Goal: Task Accomplishment & Management: Complete application form

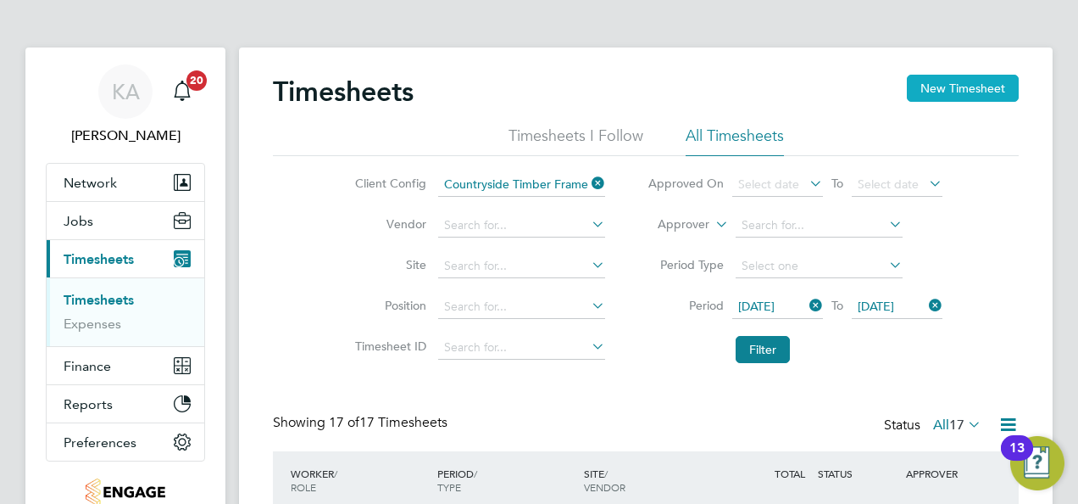
click at [934, 92] on button "New Timesheet" at bounding box center [963, 88] width 112 height 27
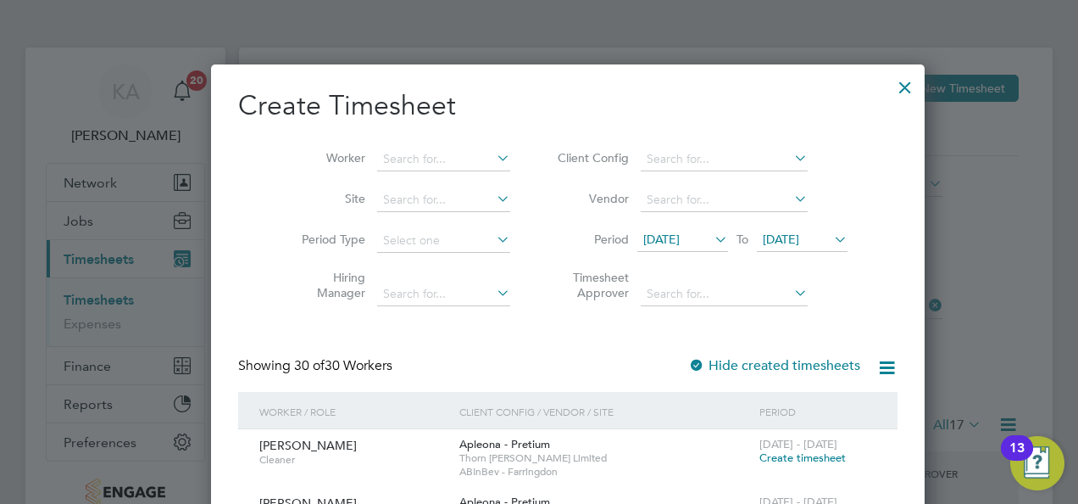
click at [791, 159] on icon at bounding box center [791, 158] width 0 height 24
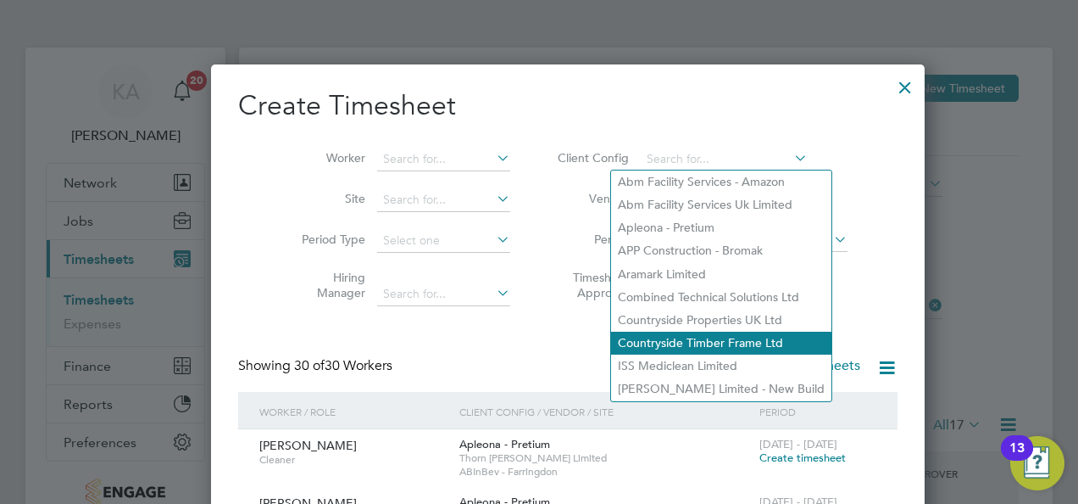
click at [685, 337] on li "Countryside Timber Frame Ltd" at bounding box center [721, 342] width 220 height 23
type input "Countryside Timber Frame Ltd"
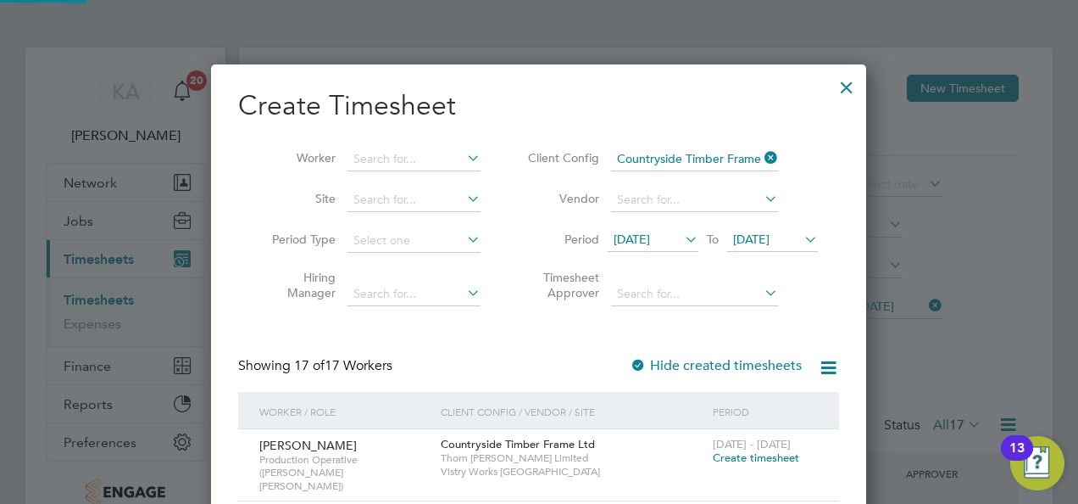
click at [650, 232] on span "[DATE]" at bounding box center [632, 238] width 36 height 15
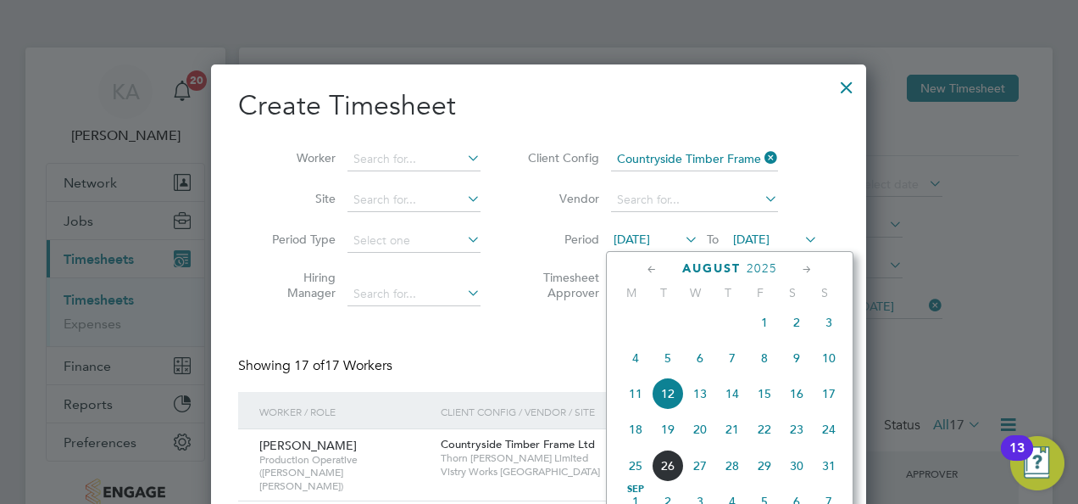
click at [633, 432] on span "18" at bounding box center [636, 429] width 32 height 32
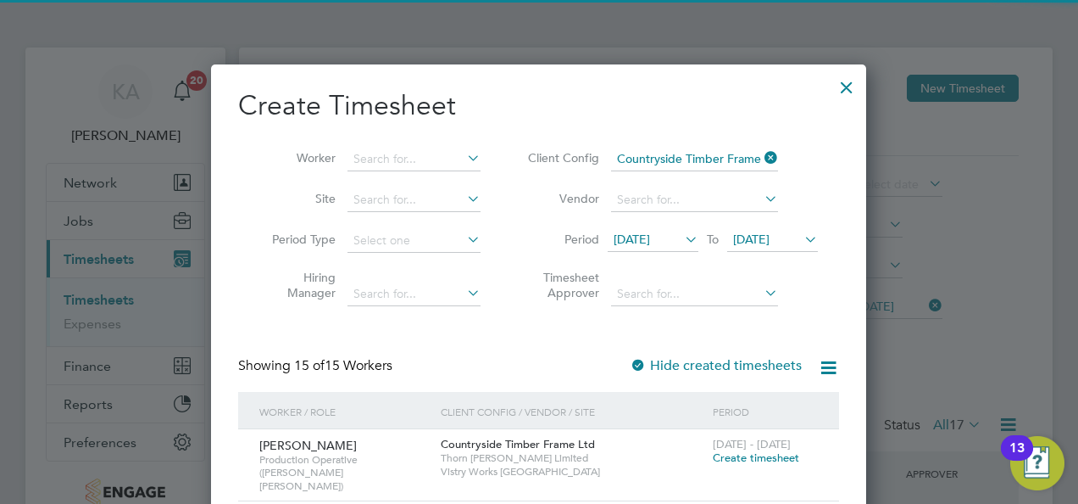
click at [770, 237] on span "[DATE]" at bounding box center [751, 238] width 36 height 15
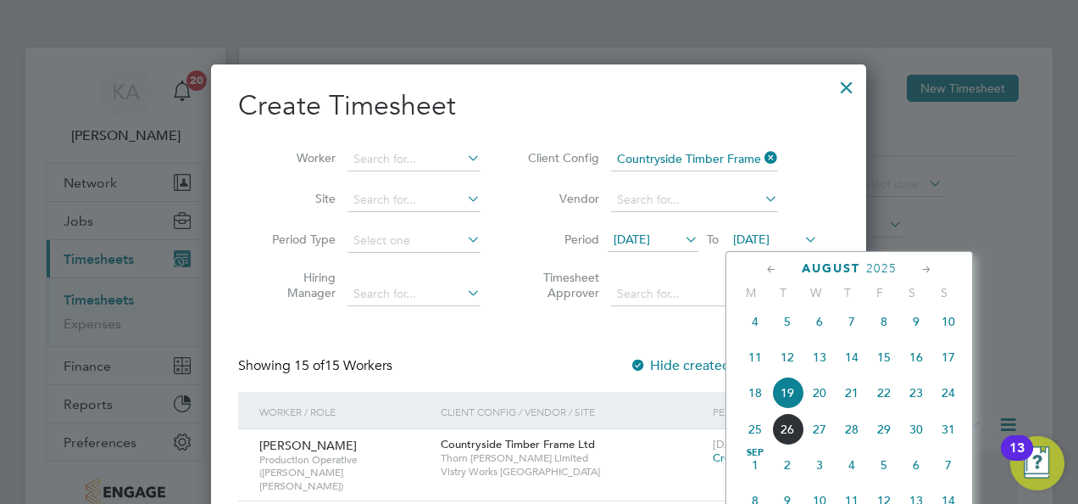
click at [944, 401] on span "24" at bounding box center [949, 392] width 32 height 32
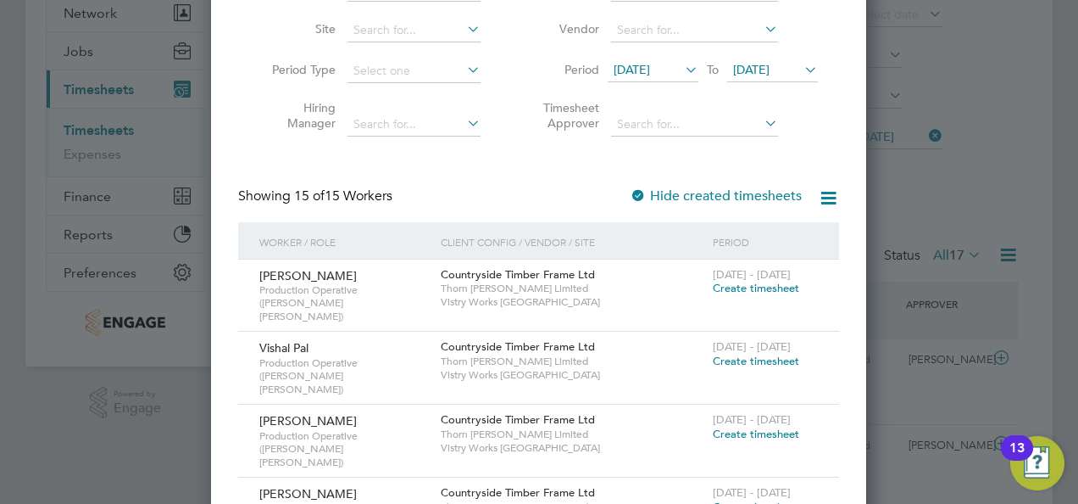
click at [743, 354] on span "Create timesheet" at bounding box center [756, 361] width 86 height 14
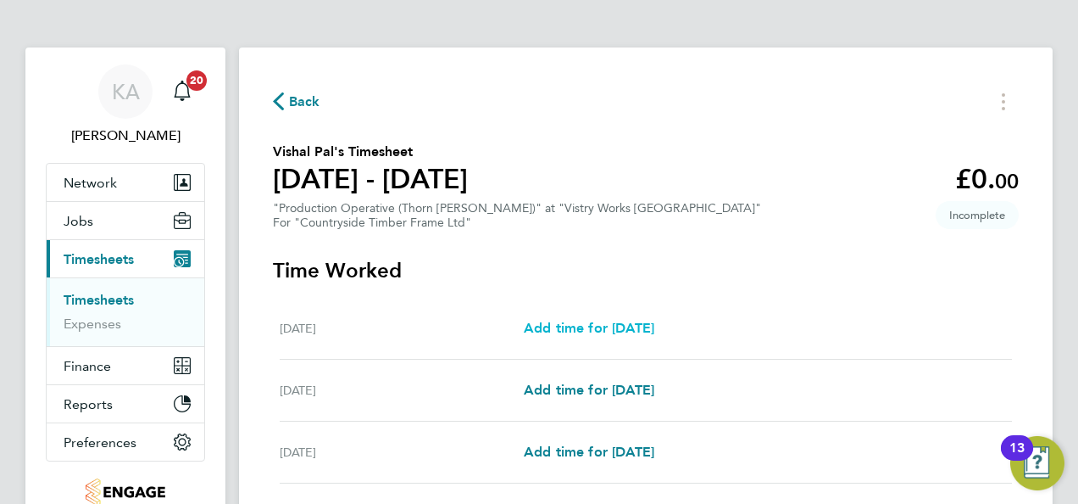
click at [654, 329] on span "Add time for [DATE]" at bounding box center [589, 328] width 131 height 16
select select "15"
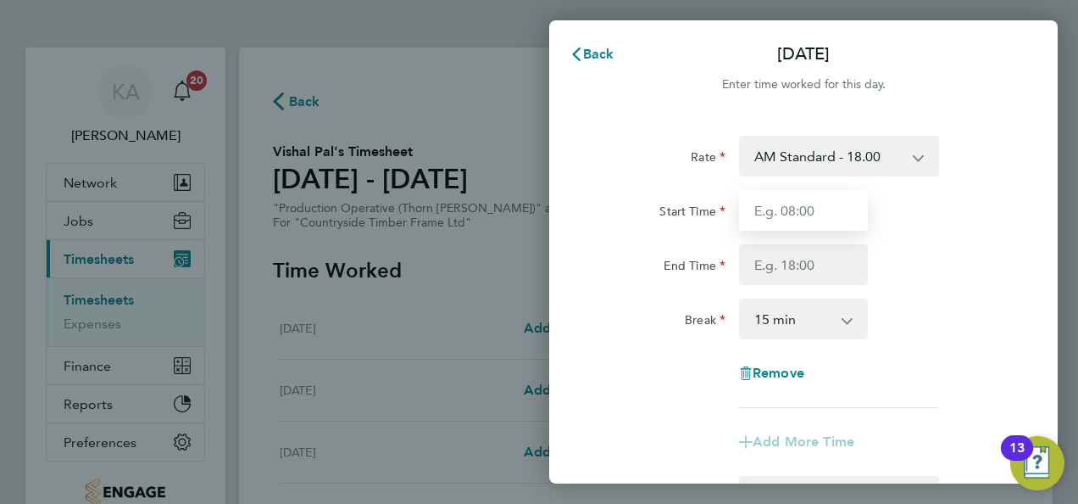
click at [838, 209] on input "Start Time" at bounding box center [803, 210] width 129 height 41
type input "06:00"
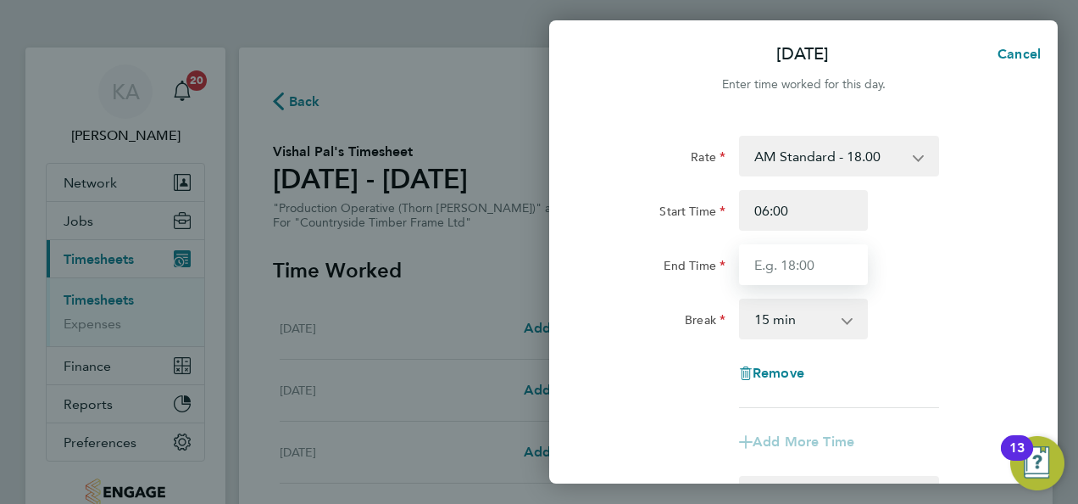
click at [807, 272] on input "End Time" at bounding box center [803, 264] width 129 height 41
type input "14:00"
click at [796, 310] on select "0 min 15 min 30 min 45 min 60 min 75 min 90 min" at bounding box center [793, 318] width 105 height 37
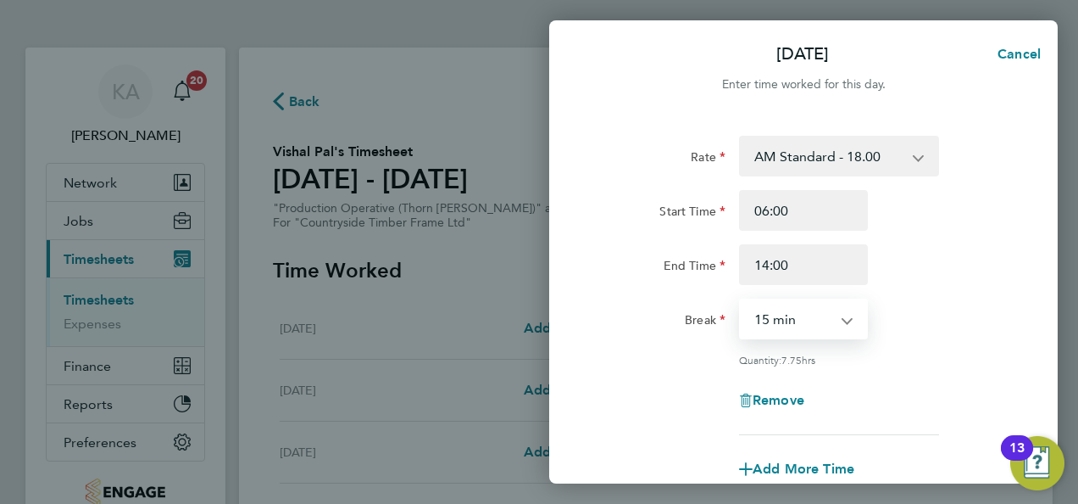
select select "30"
click at [741, 300] on select "0 min 15 min 30 min 45 min 60 min 75 min 90 min" at bounding box center [793, 318] width 105 height 37
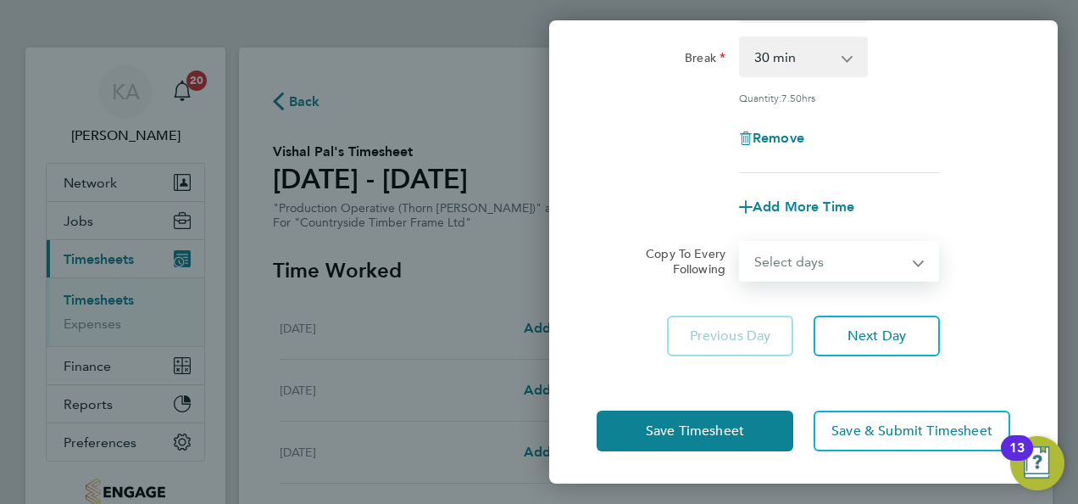
click at [857, 273] on select "Select days Day Weekday (Mon-Fri) Weekend (Sat-Sun) [DATE] [DATE] [DATE] [DATE]…" at bounding box center [830, 260] width 178 height 37
select select "WEEKDAY"
click at [741, 242] on select "Select days Day Weekday (Mon-Fri) Weekend (Sat-Sun) [DATE] [DATE] [DATE] [DATE]…" at bounding box center [830, 260] width 178 height 37
select select "[DATE]"
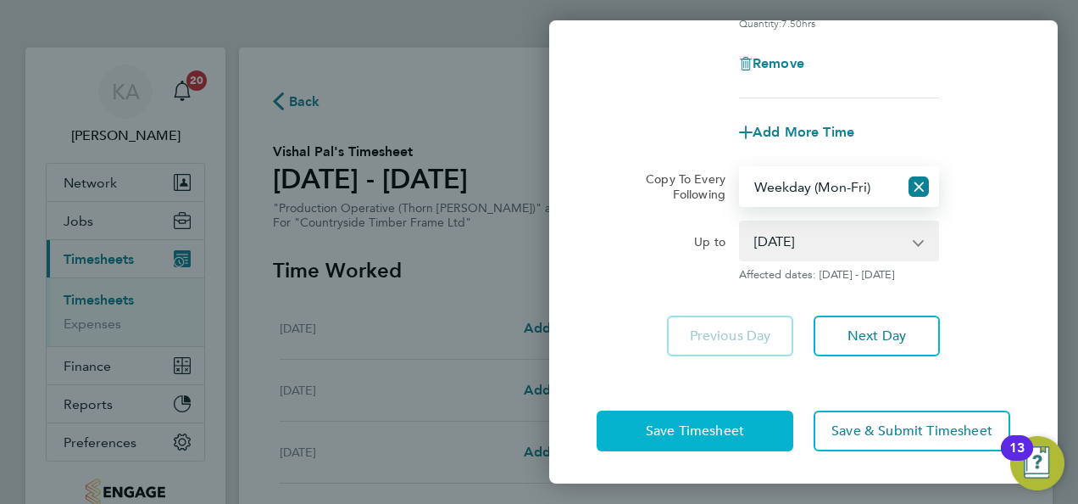
click at [663, 426] on span "Save Timesheet" at bounding box center [695, 430] width 98 height 17
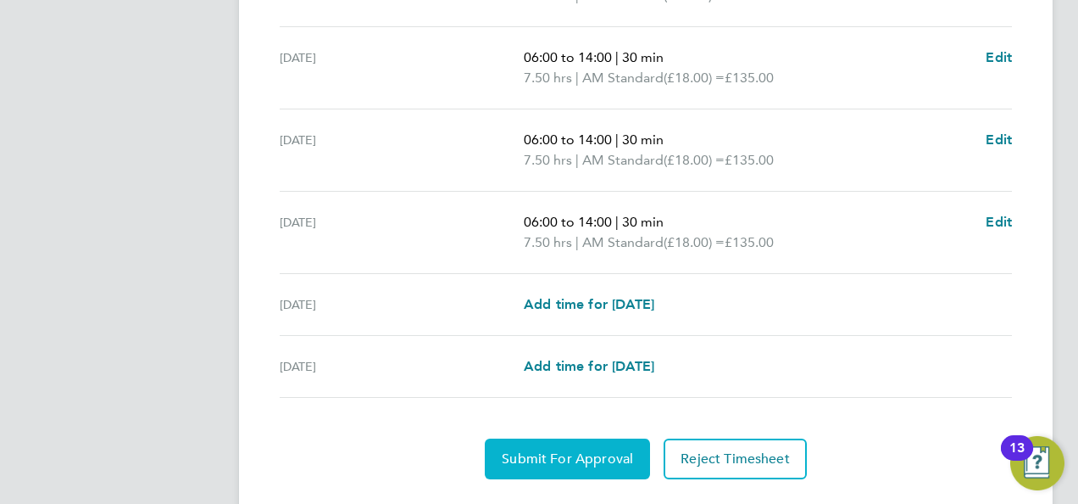
click at [549, 450] on span "Submit For Approval" at bounding box center [567, 458] width 131 height 17
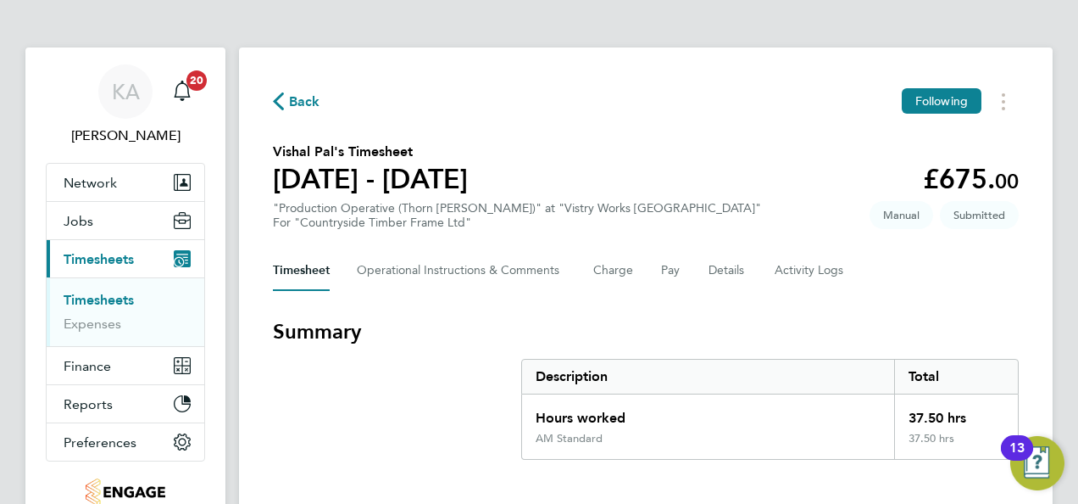
click at [280, 93] on icon "button" at bounding box center [278, 101] width 11 height 18
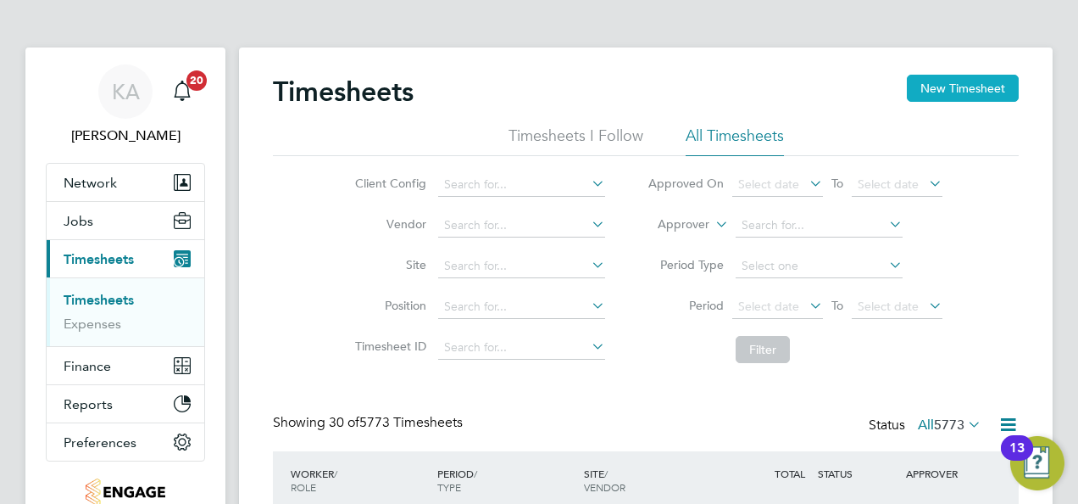
scroll to position [57, 147]
click at [953, 90] on button "New Timesheet" at bounding box center [963, 88] width 112 height 27
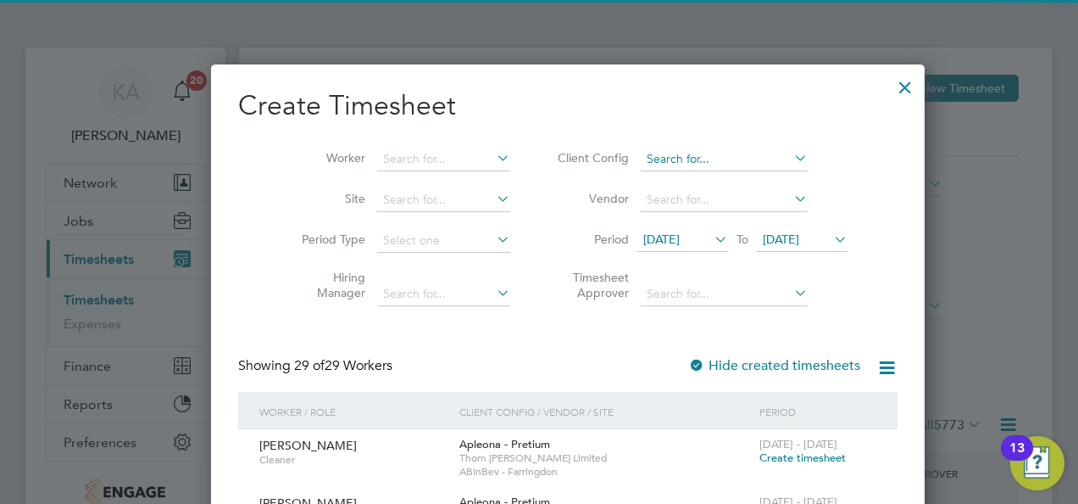
click at [710, 154] on input at bounding box center [724, 160] width 167 height 24
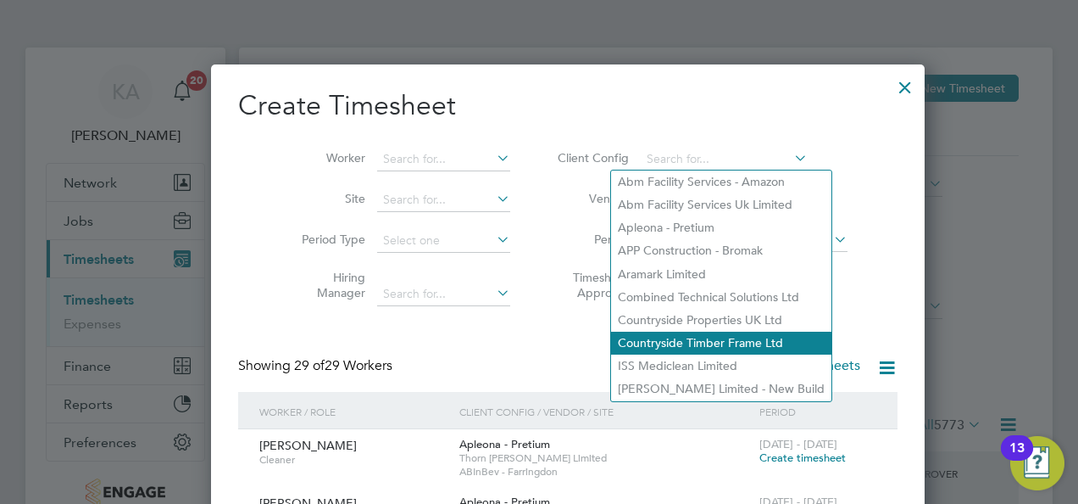
click at [685, 339] on li "Countryside Timber Frame Ltd" at bounding box center [721, 342] width 220 height 23
type input "Countryside Timber Frame Ltd"
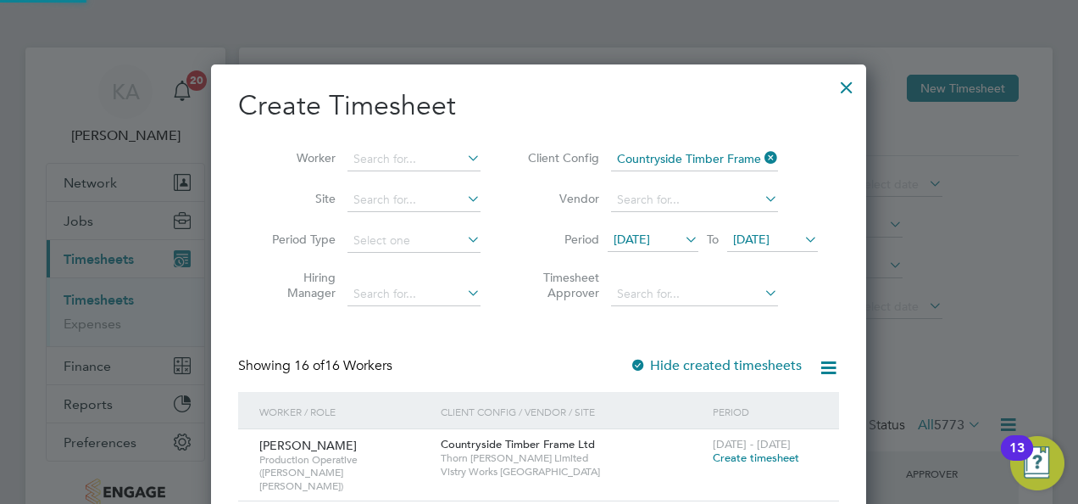
click at [650, 234] on span "[DATE]" at bounding box center [632, 238] width 36 height 15
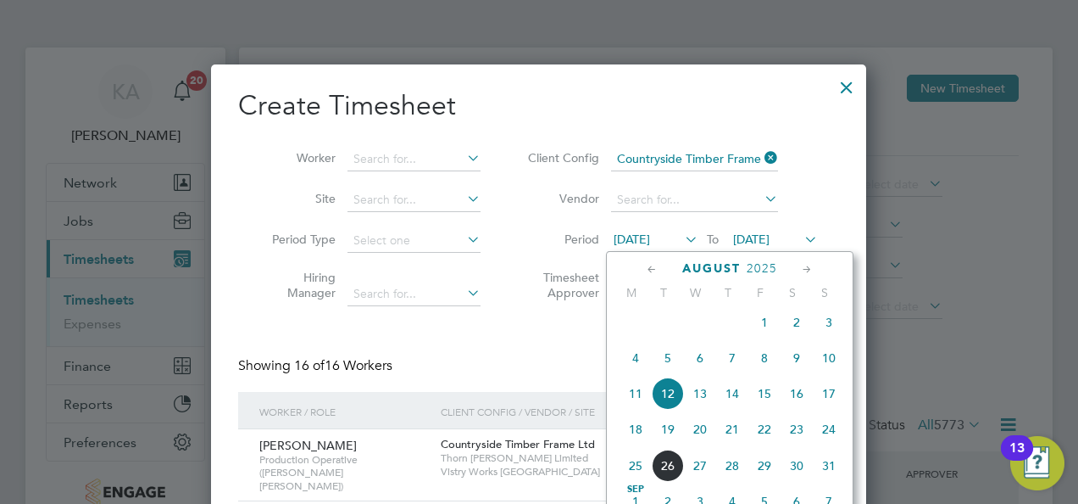
click at [639, 437] on span "18" at bounding box center [636, 429] width 32 height 32
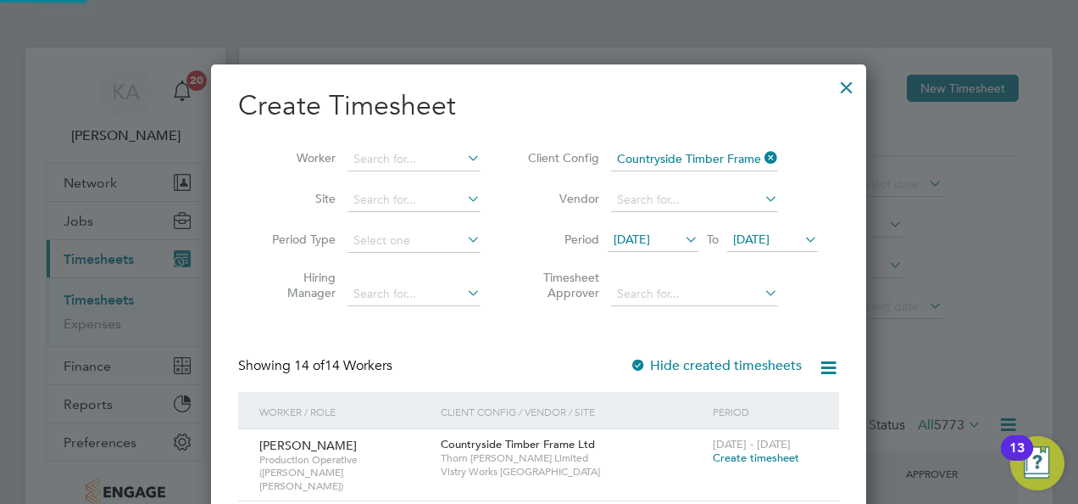
click at [765, 239] on span "[DATE]" at bounding box center [751, 238] width 36 height 15
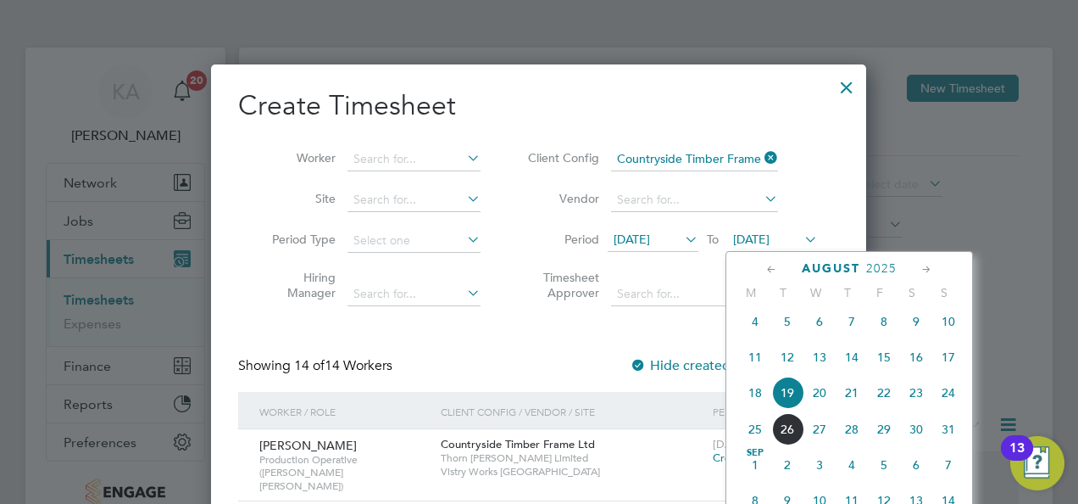
click at [948, 406] on span "24" at bounding box center [949, 392] width 32 height 32
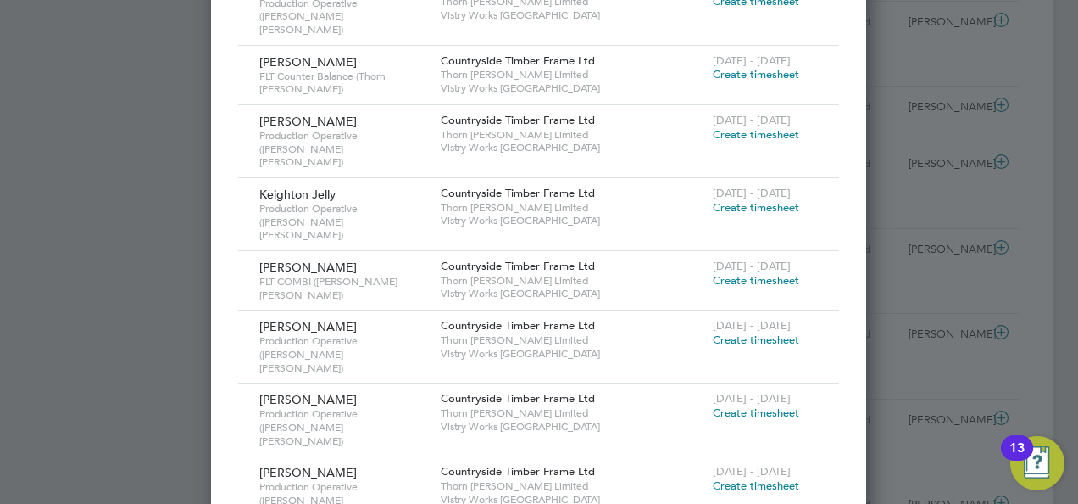
click at [730, 478] on span "Create timesheet" at bounding box center [756, 485] width 86 height 14
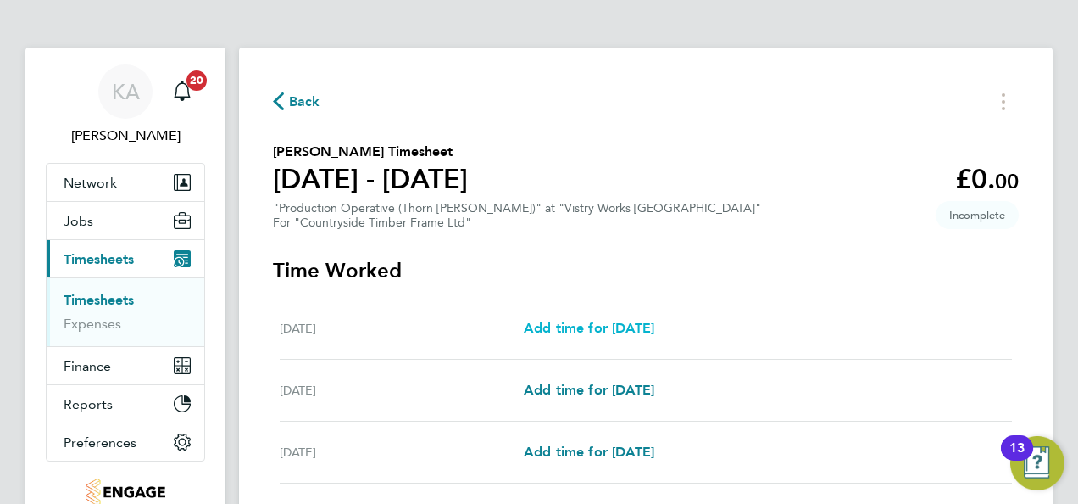
click at [583, 326] on span "Add time for [DATE]" at bounding box center [589, 328] width 131 height 16
select select "15"
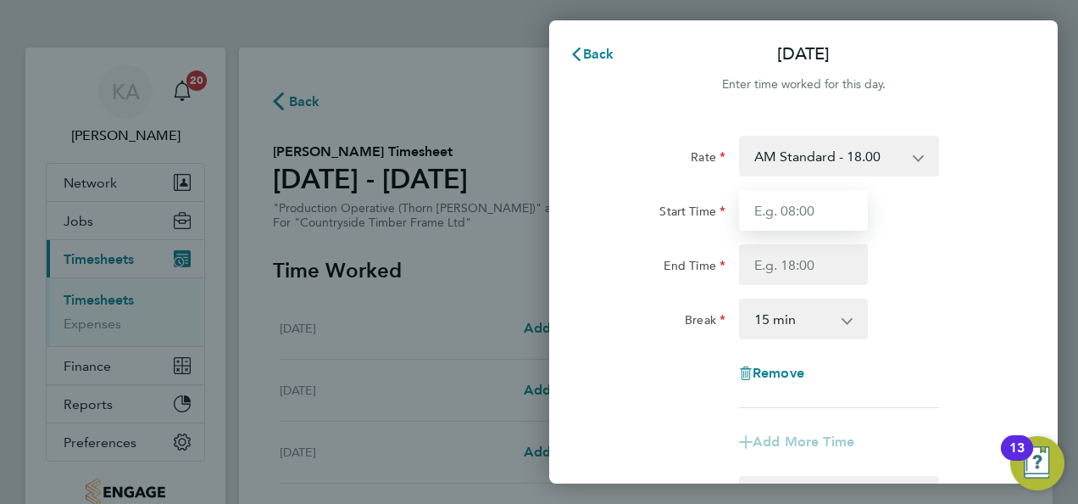
click at [829, 222] on input "Start Time" at bounding box center [803, 210] width 129 height 41
type input "06:00"
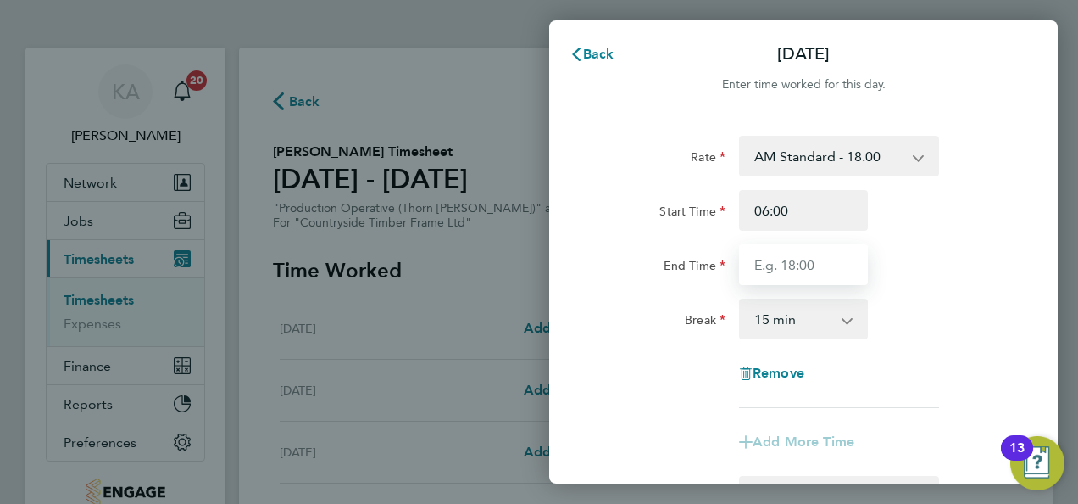
type input "14:00"
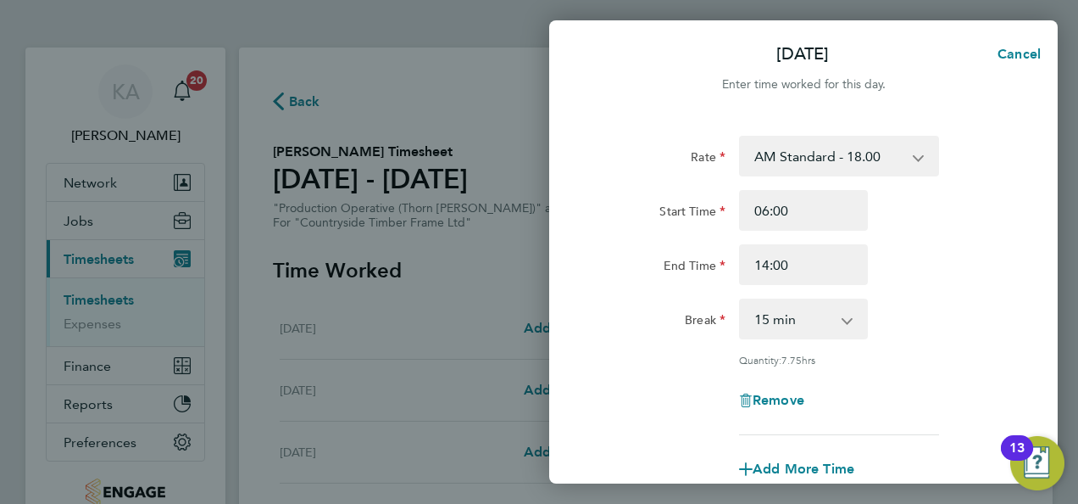
click at [794, 318] on select "0 min 15 min 30 min 45 min 60 min 75 min 90 min" at bounding box center [793, 318] width 105 height 37
select select "30"
click at [741, 300] on select "0 min 15 min 30 min 45 min 60 min 75 min 90 min" at bounding box center [793, 318] width 105 height 37
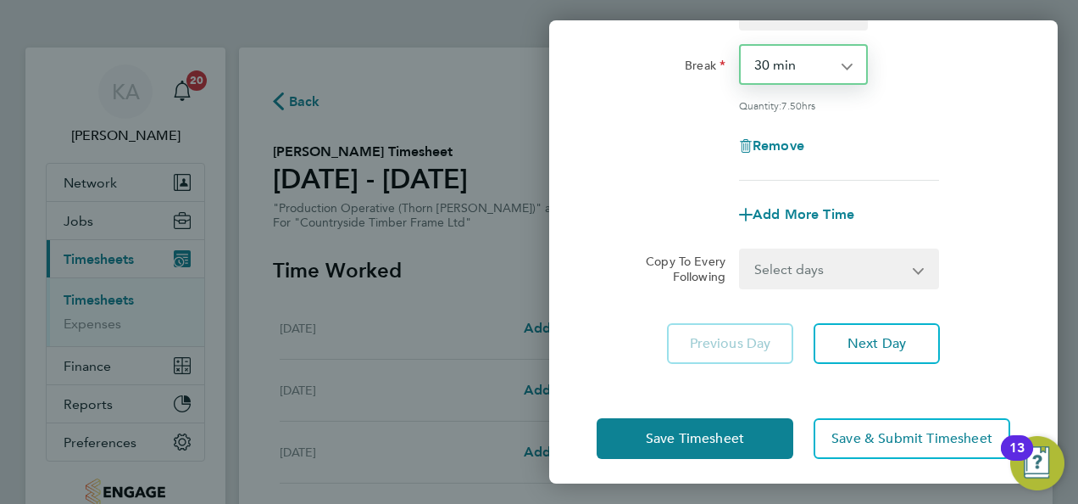
click at [803, 273] on select "Select days Day Weekday (Mon-Fri) Weekend (Sat-Sun) [DATE] [DATE] [DATE] [DATE]…" at bounding box center [830, 268] width 178 height 37
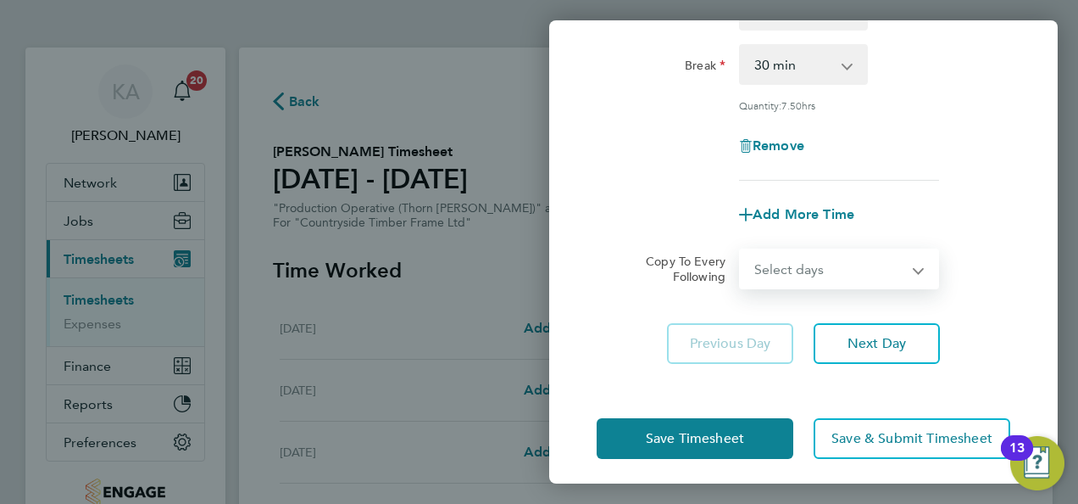
select select "WEEKDAY"
click at [741, 250] on select "Select days Day Weekday (Mon-Fri) Weekend (Sat-Sun) [DATE] [DATE] [DATE] [DATE]…" at bounding box center [830, 268] width 178 height 37
select select "[DATE]"
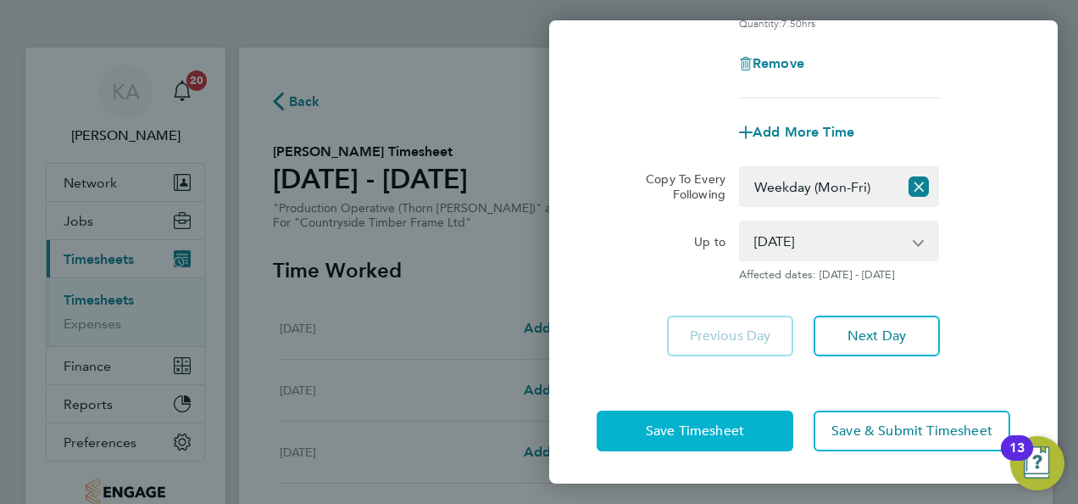
click at [671, 424] on span "Save Timesheet" at bounding box center [695, 430] width 98 height 17
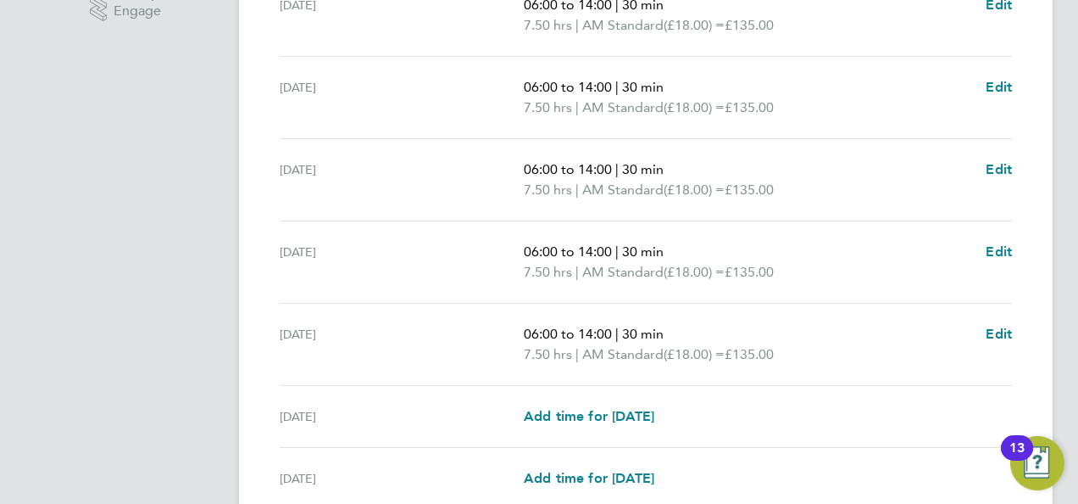
scroll to position [593, 0]
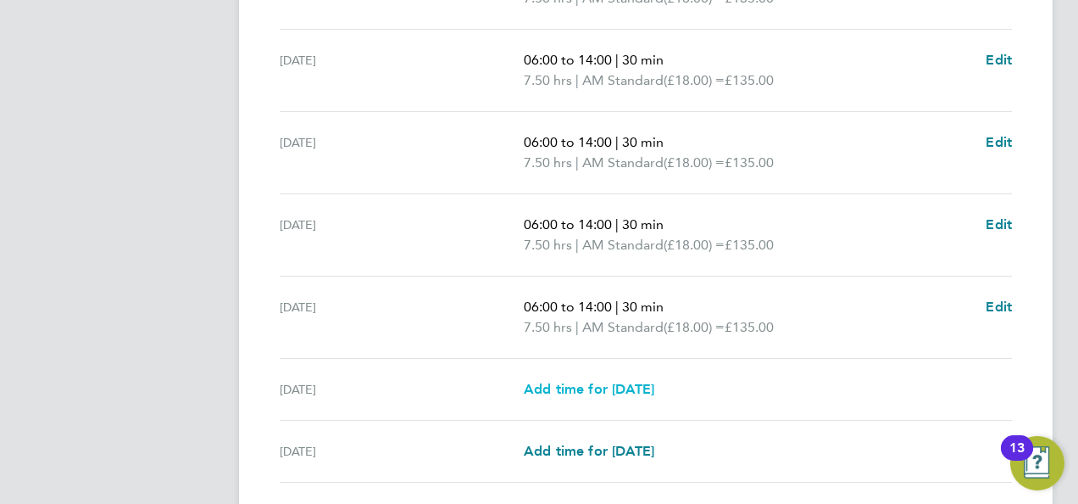
click at [590, 383] on span "Add time for [DATE]" at bounding box center [589, 389] width 131 height 16
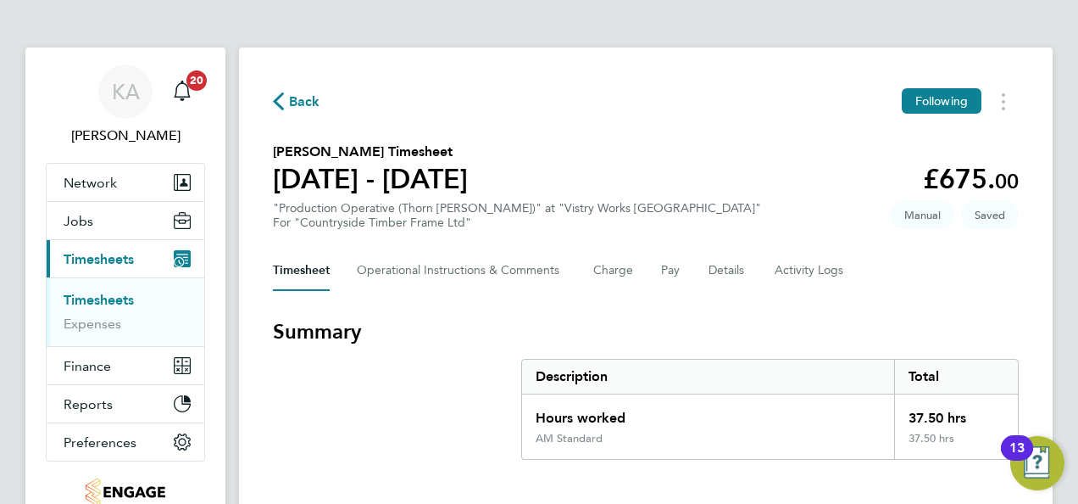
select select "15"
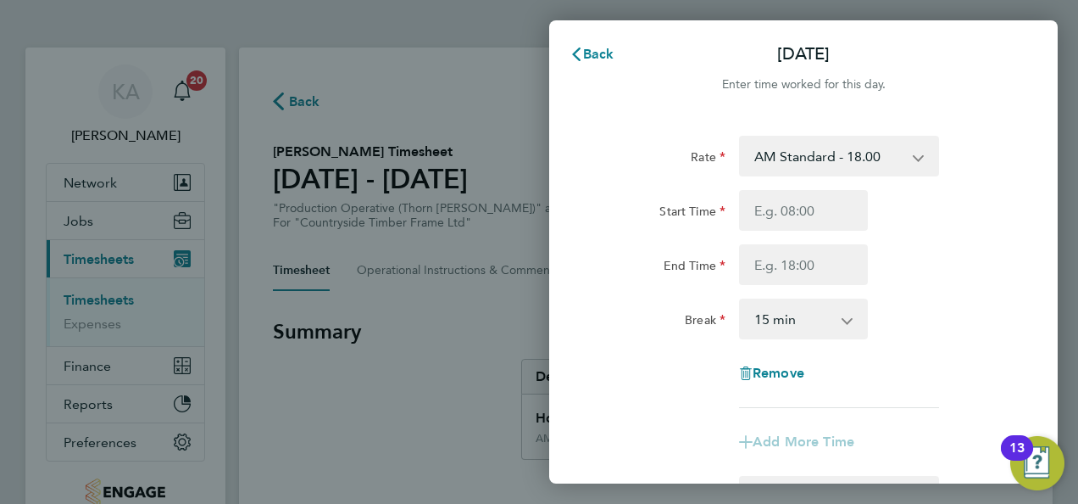
click at [827, 153] on select "AM Standard - 18.00 PM OT 2 - 39.24 OT2 - 36.00 OT 1 - 27.00 PM Standard - 19.6…" at bounding box center [829, 155] width 176 height 37
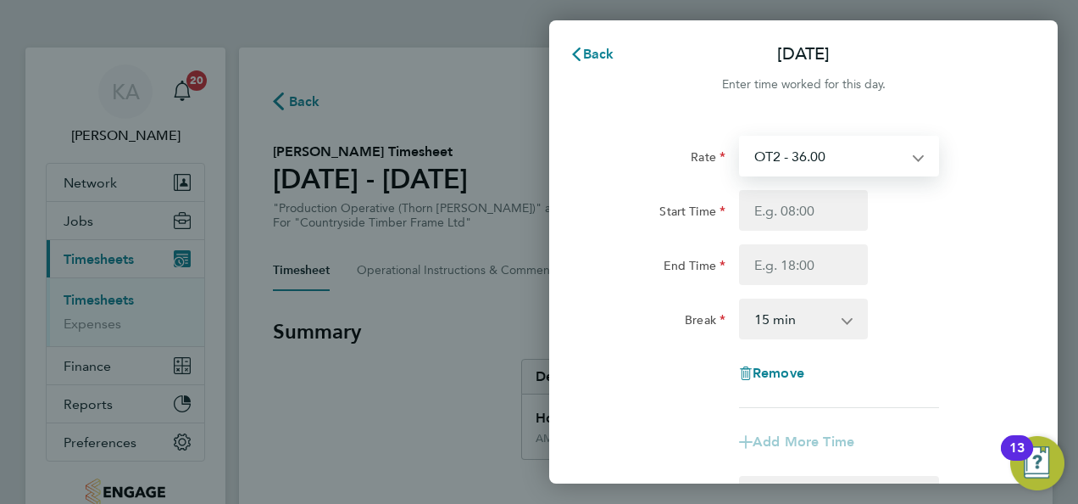
select select "15"
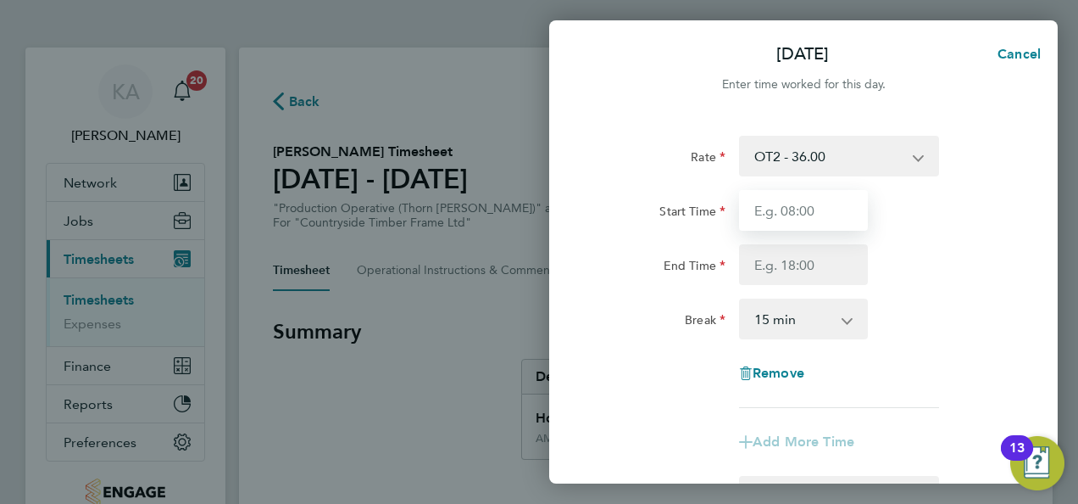
click at [794, 219] on input "Start Time" at bounding box center [803, 210] width 129 height 41
type input "06:00"
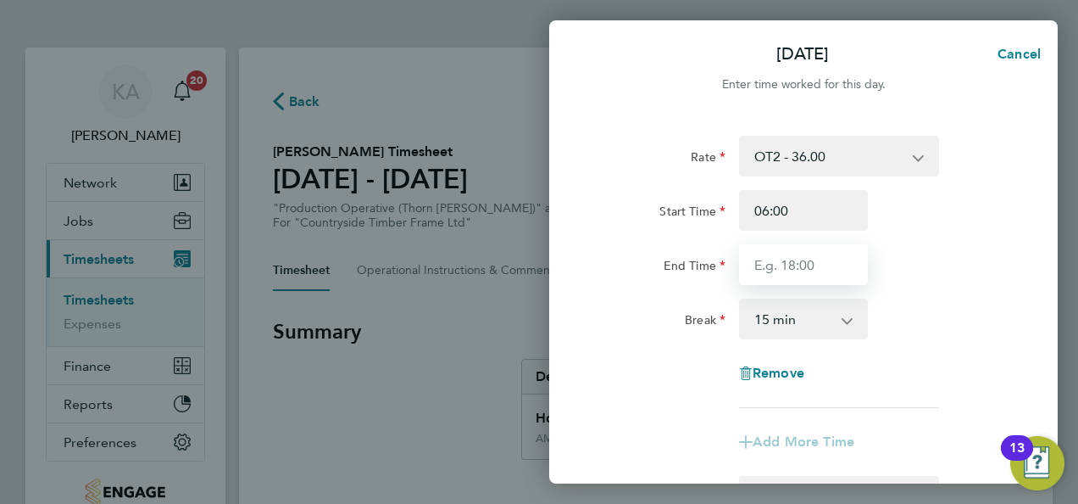
type input "14:00"
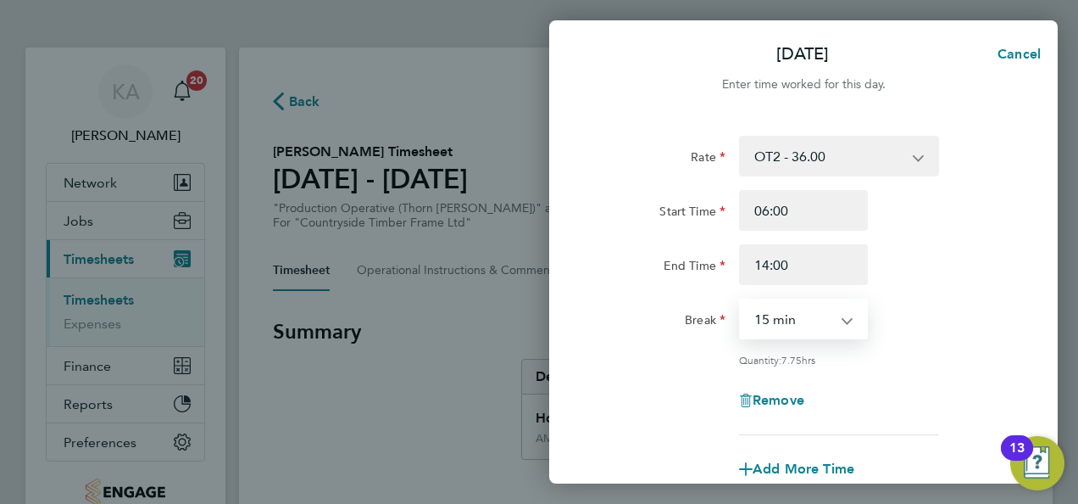
click at [797, 319] on select "0 min 15 min 30 min 45 min 60 min 75 min 90 min" at bounding box center [793, 318] width 105 height 37
select select "30"
click at [741, 300] on select "0 min 15 min 30 min 45 min 60 min 75 min 90 min" at bounding box center [793, 318] width 105 height 37
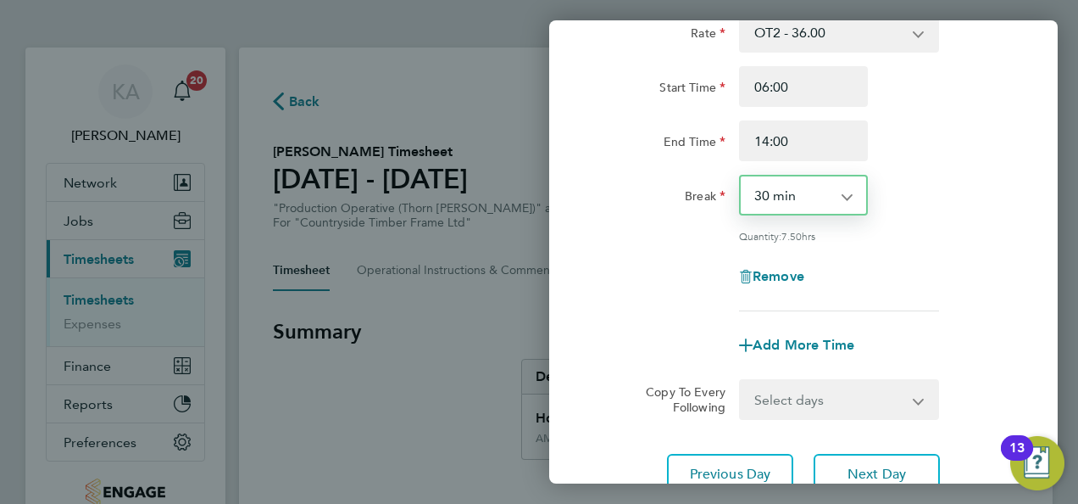
scroll to position [262, 0]
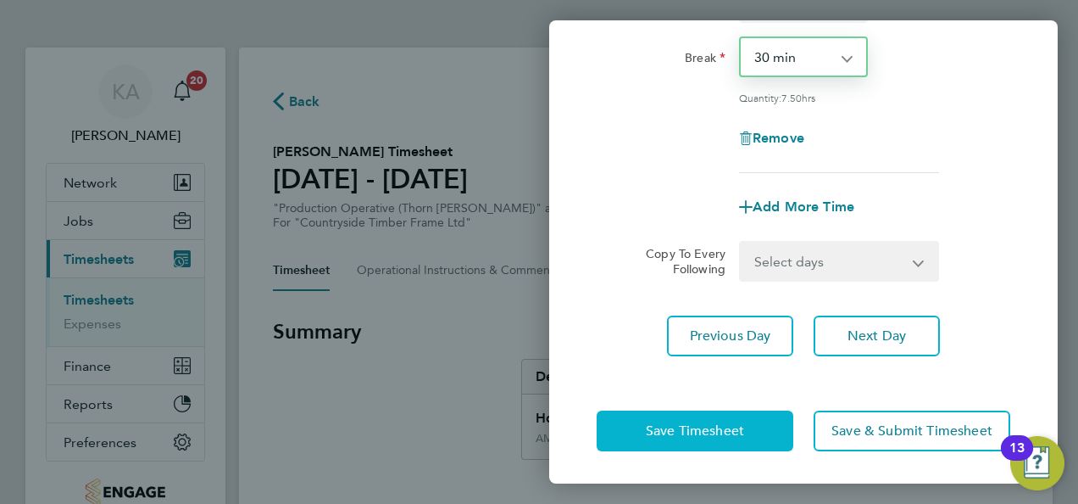
click at [673, 432] on span "Save Timesheet" at bounding box center [695, 430] width 98 height 17
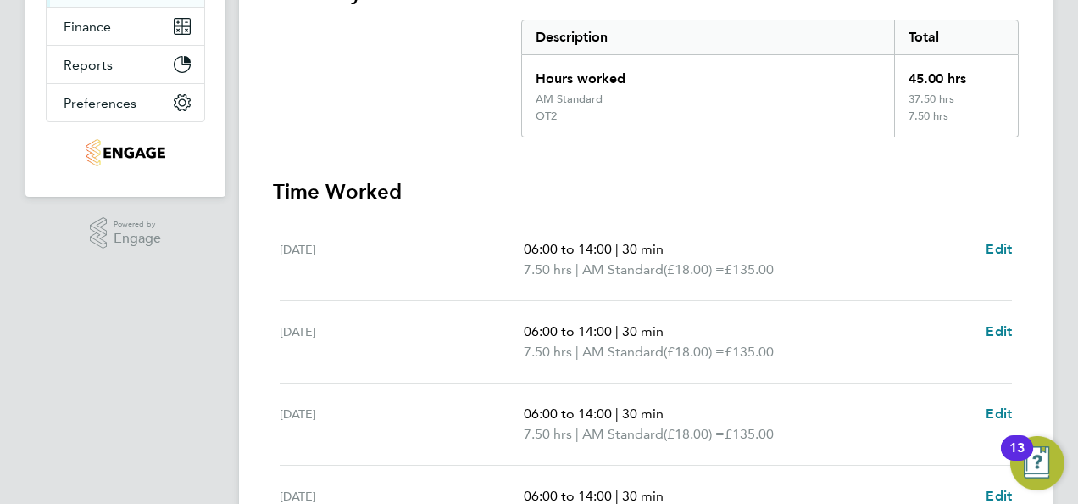
scroll to position [85, 0]
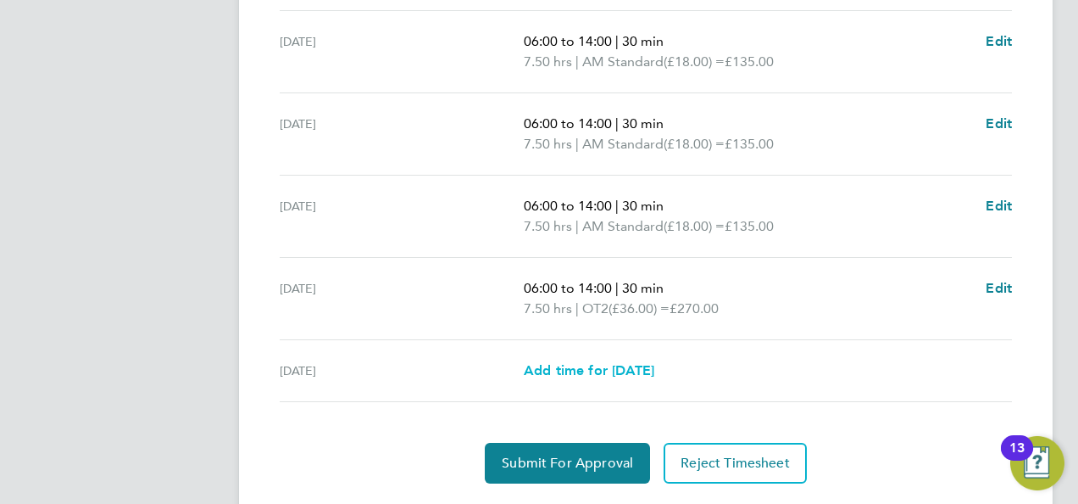
scroll to position [755, 0]
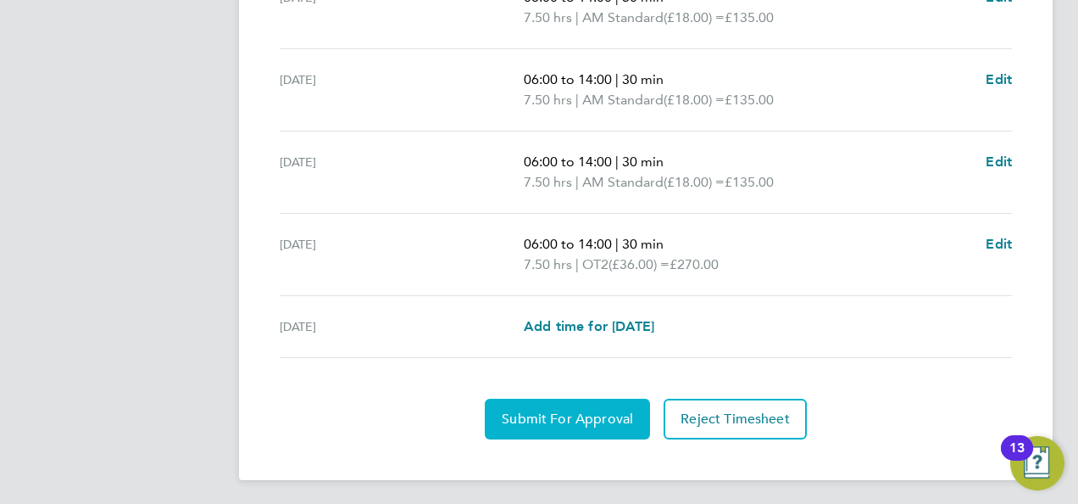
click at [517, 415] on span "Submit For Approval" at bounding box center [567, 418] width 131 height 17
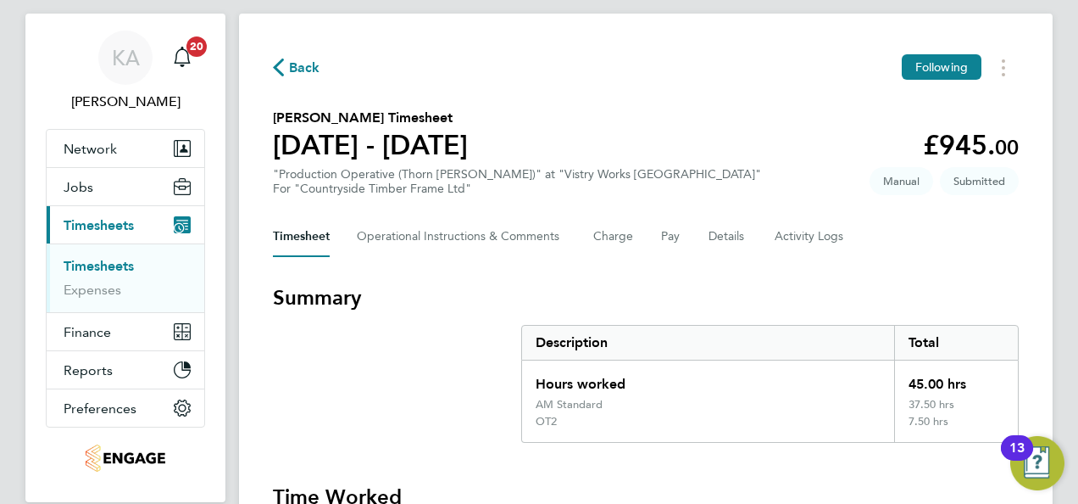
scroll to position [0, 0]
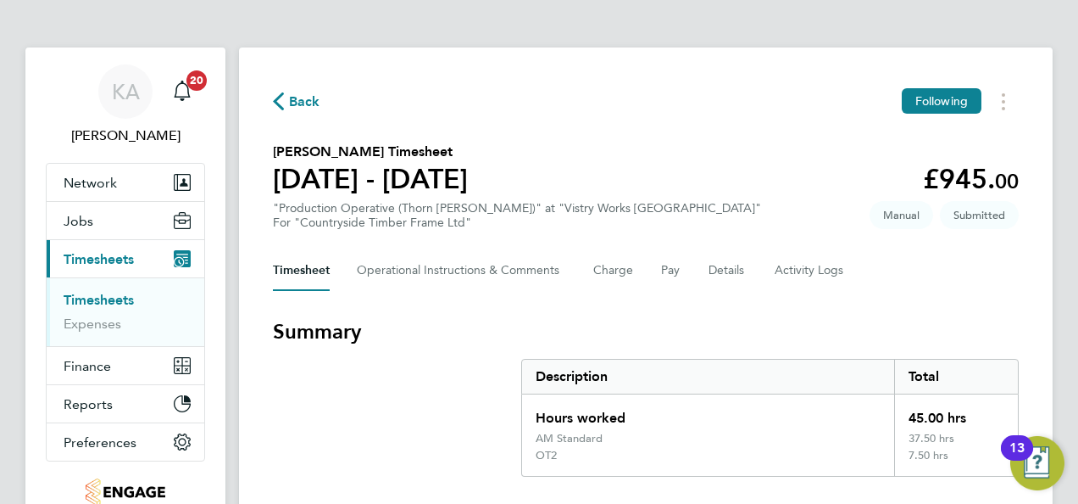
click at [293, 103] on span "Back" at bounding box center [304, 102] width 31 height 20
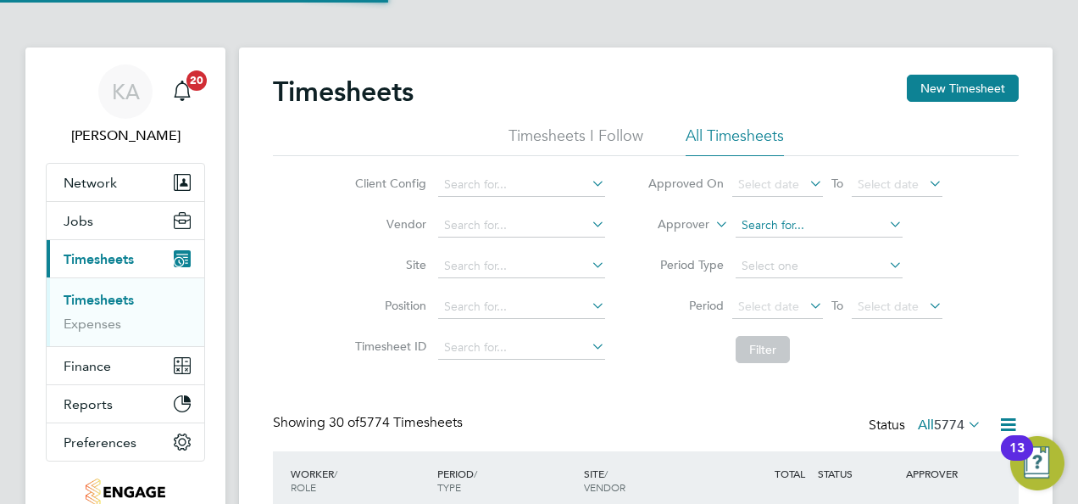
scroll to position [57, 147]
click at [560, 188] on input at bounding box center [521, 185] width 167 height 24
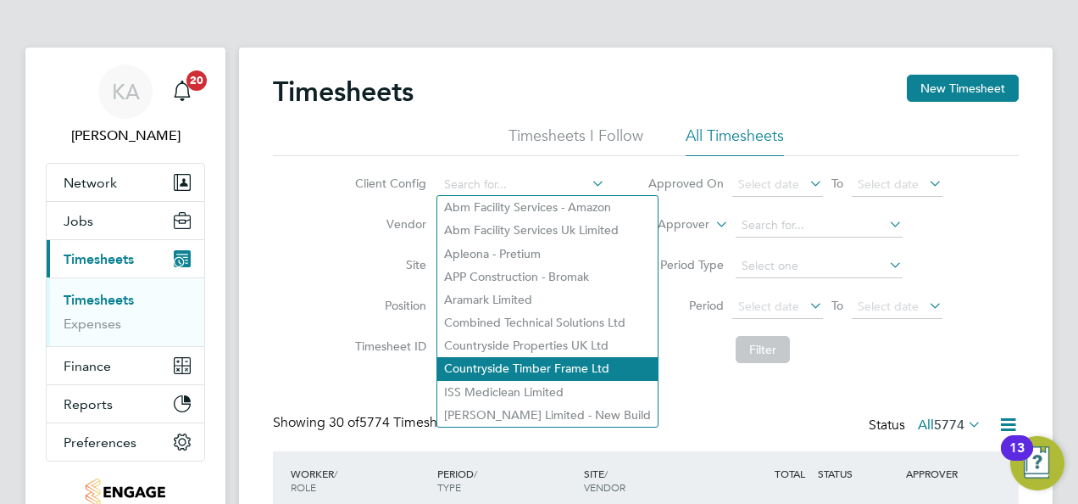
click at [566, 370] on li "Countryside Timber Frame Ltd" at bounding box center [547, 368] width 220 height 23
type input "Countryside Timber Frame Ltd"
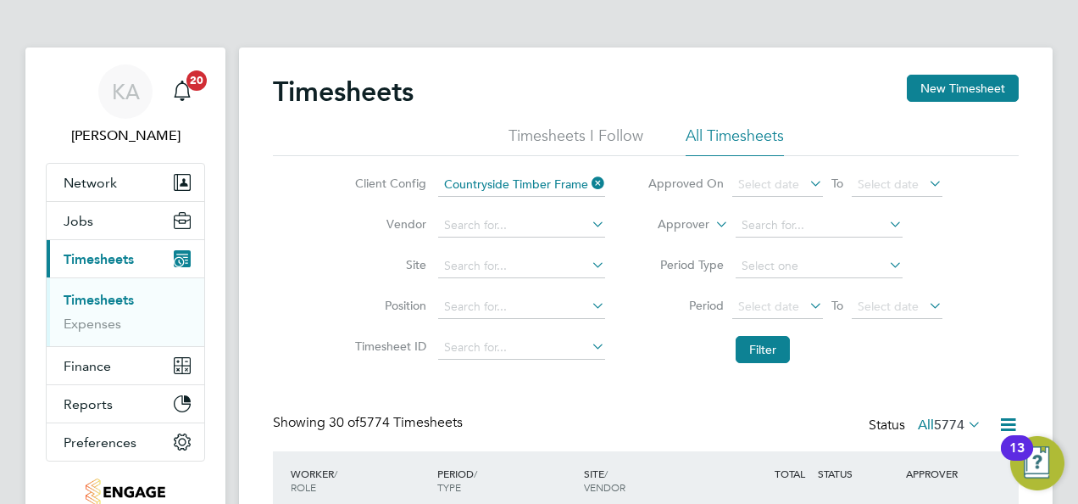
click at [806, 309] on icon at bounding box center [806, 305] width 0 height 24
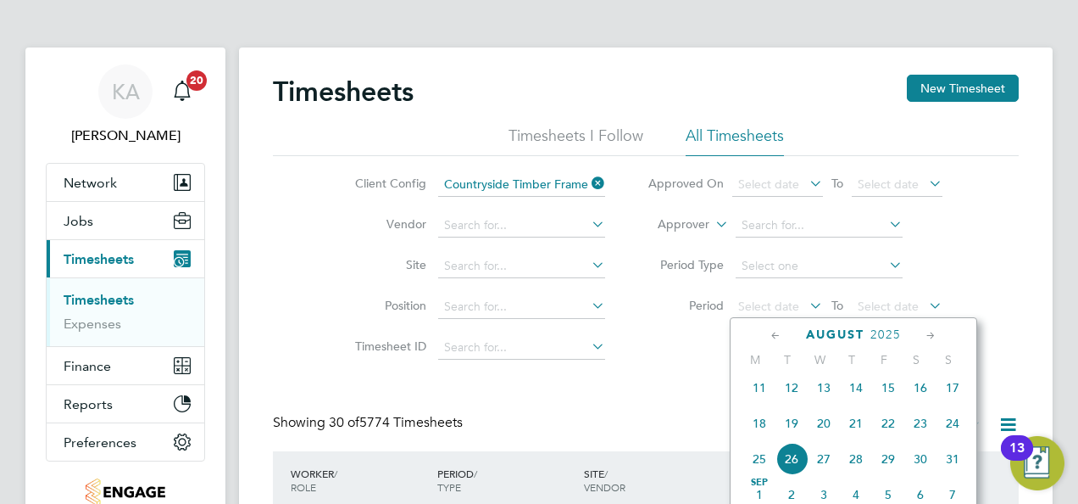
click at [761, 437] on span "18" at bounding box center [759, 423] width 32 height 32
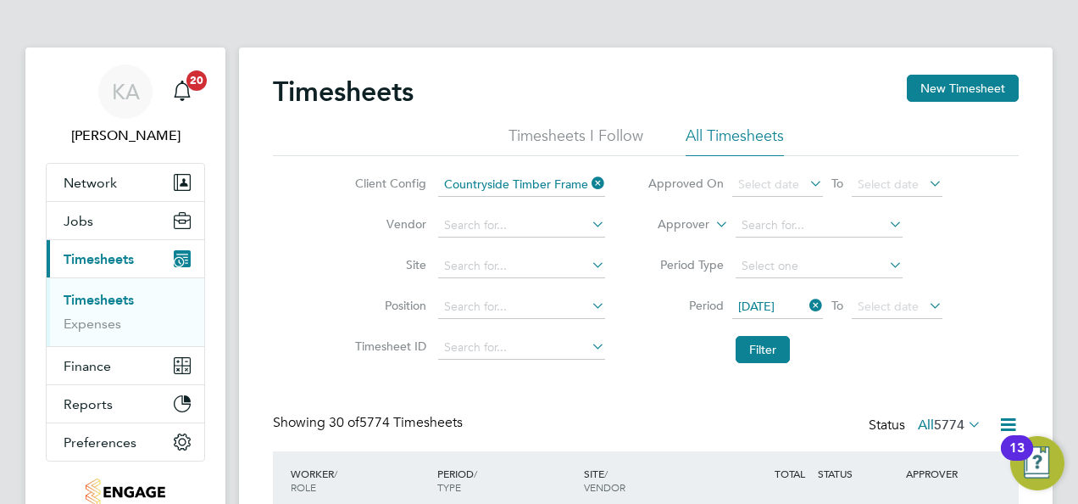
click at [926, 307] on icon at bounding box center [926, 305] width 0 height 24
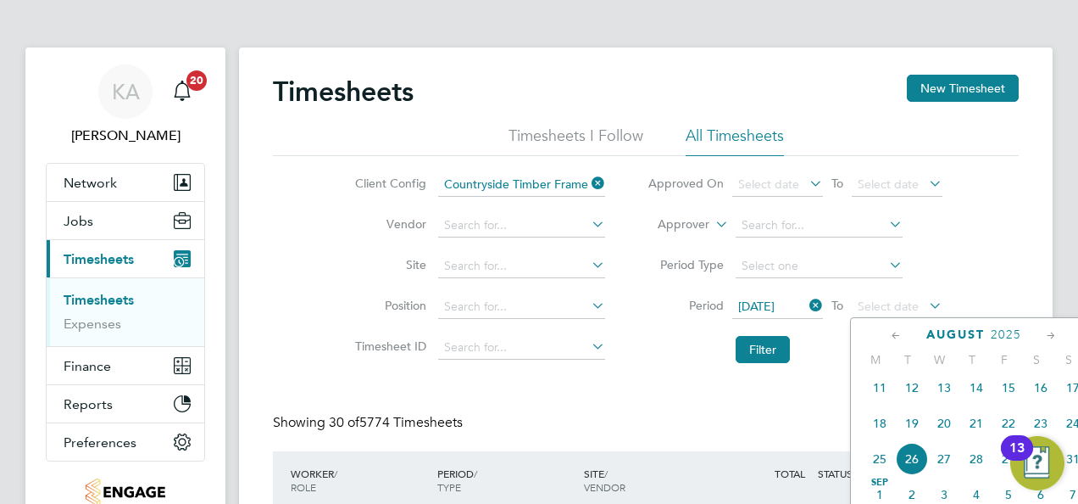
click at [1075, 429] on span "24" at bounding box center [1073, 423] width 32 height 32
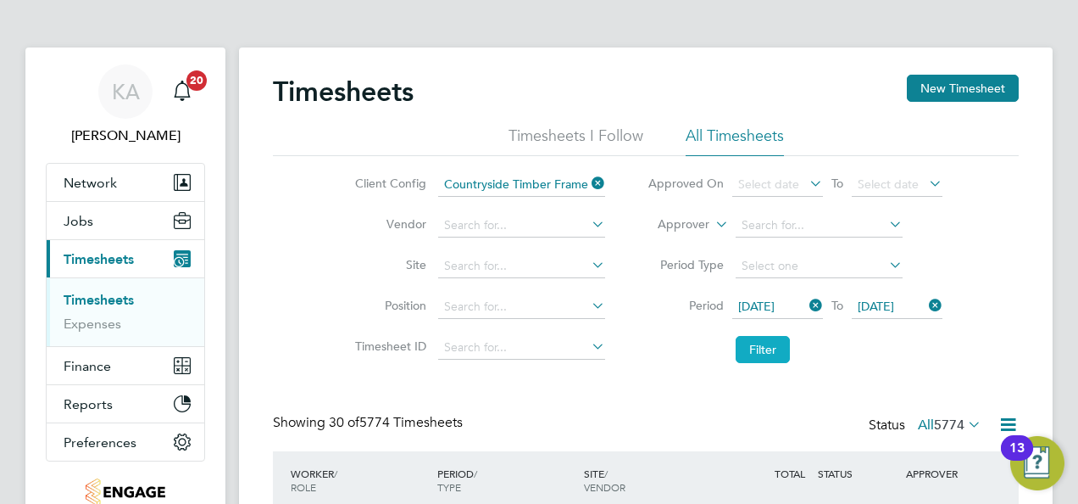
click at [765, 348] on button "Filter" at bounding box center [763, 349] width 54 height 27
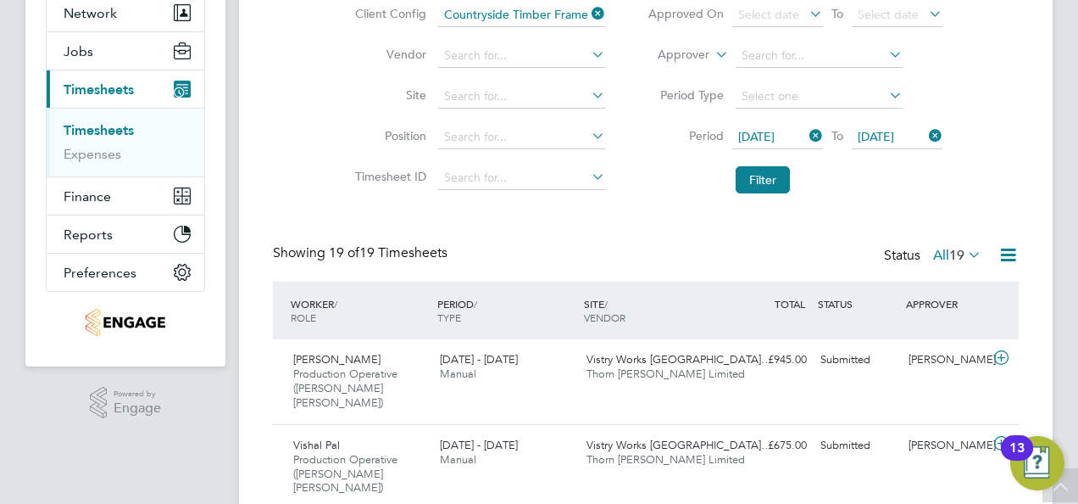
click at [965, 259] on icon at bounding box center [965, 254] width 0 height 24
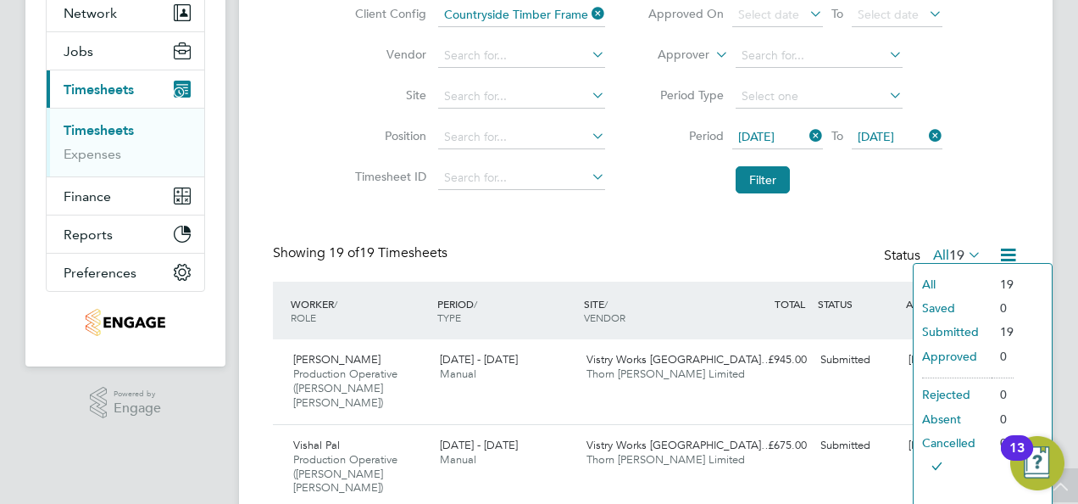
click at [963, 280] on li "All" at bounding box center [953, 284] width 78 height 24
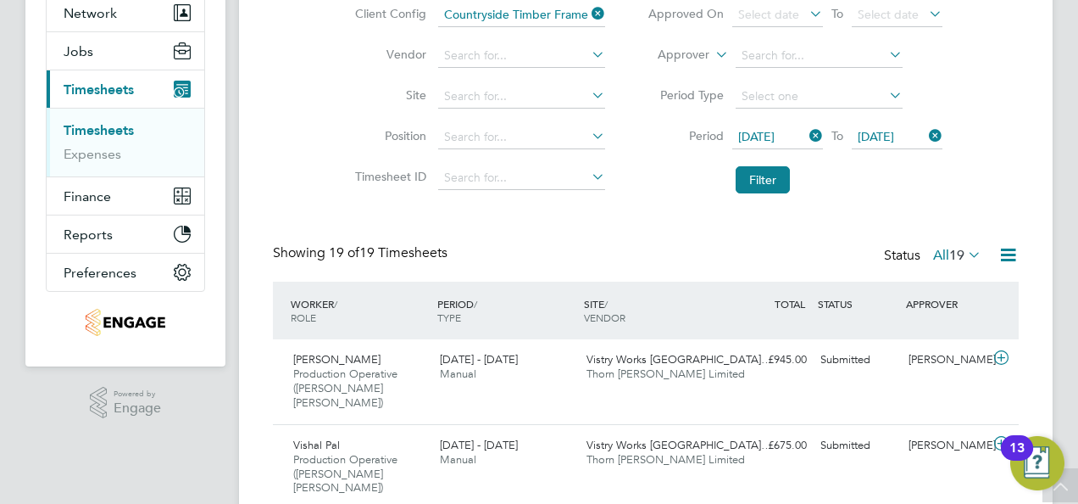
click at [998, 256] on icon at bounding box center [1008, 254] width 21 height 21
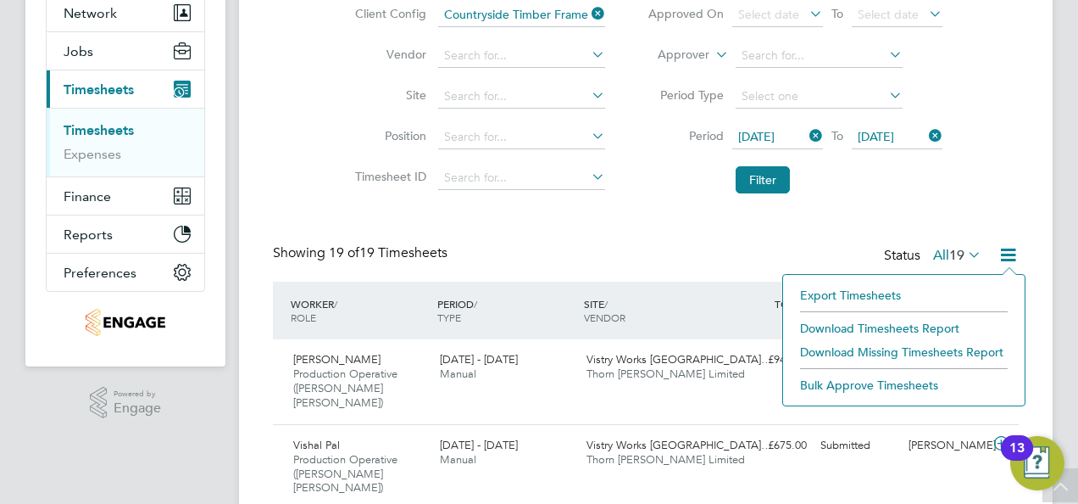
click at [890, 324] on li "Download Timesheets Report" at bounding box center [904, 328] width 225 height 24
